Goal: Task Accomplishment & Management: Use online tool/utility

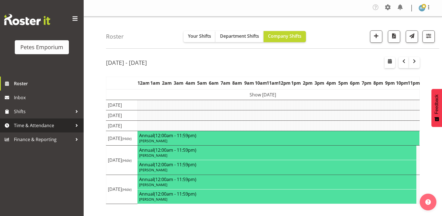
click at [39, 123] on span "Time & Attendance" at bounding box center [43, 125] width 59 height 8
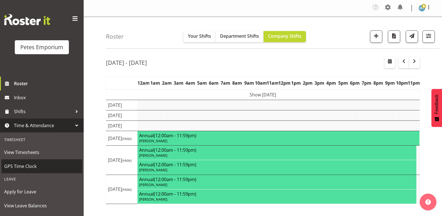
click at [27, 166] on span "GPS Time Clock" at bounding box center [41, 166] width 75 height 8
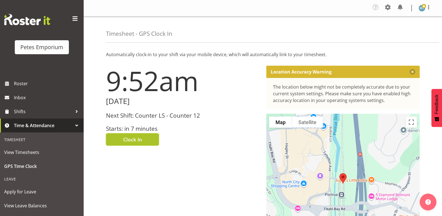
click at [145, 140] on button "Clock In" at bounding box center [132, 139] width 53 height 12
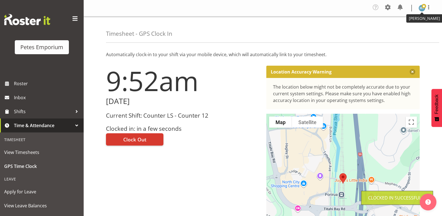
click at [420, 8] on img at bounding box center [422, 8] width 7 height 7
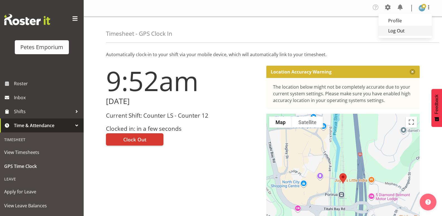
click at [395, 31] on link "Log Out" at bounding box center [405, 31] width 54 height 10
